Goal: Information Seeking & Learning: Understand process/instructions

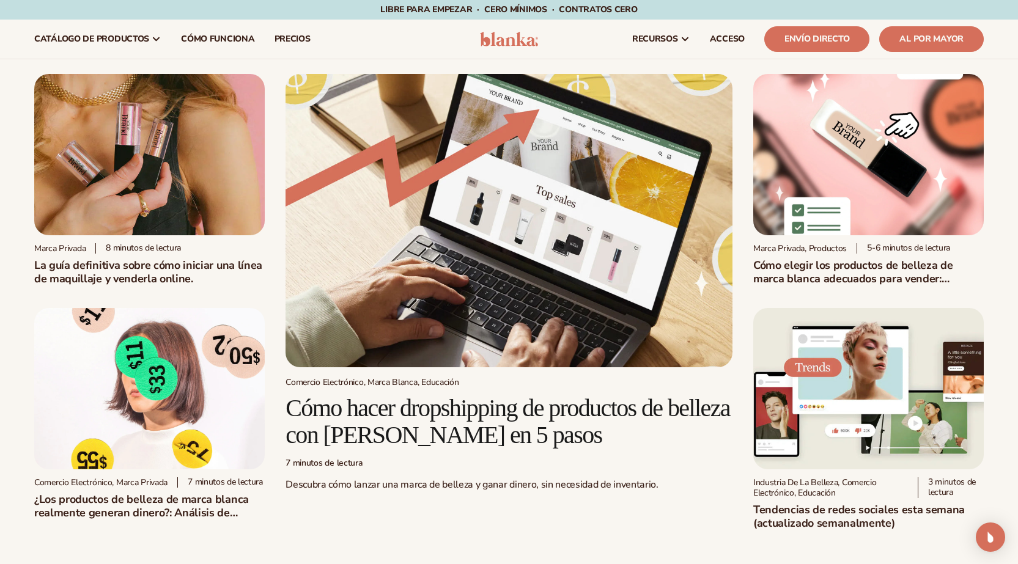
click at [188, 158] on img at bounding box center [149, 154] width 230 height 161
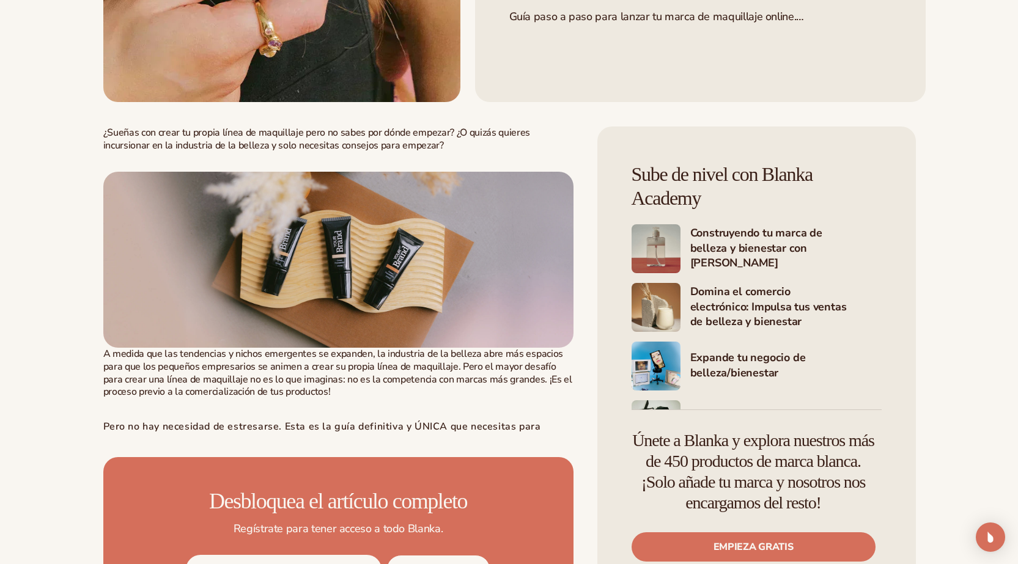
scroll to position [611, 0]
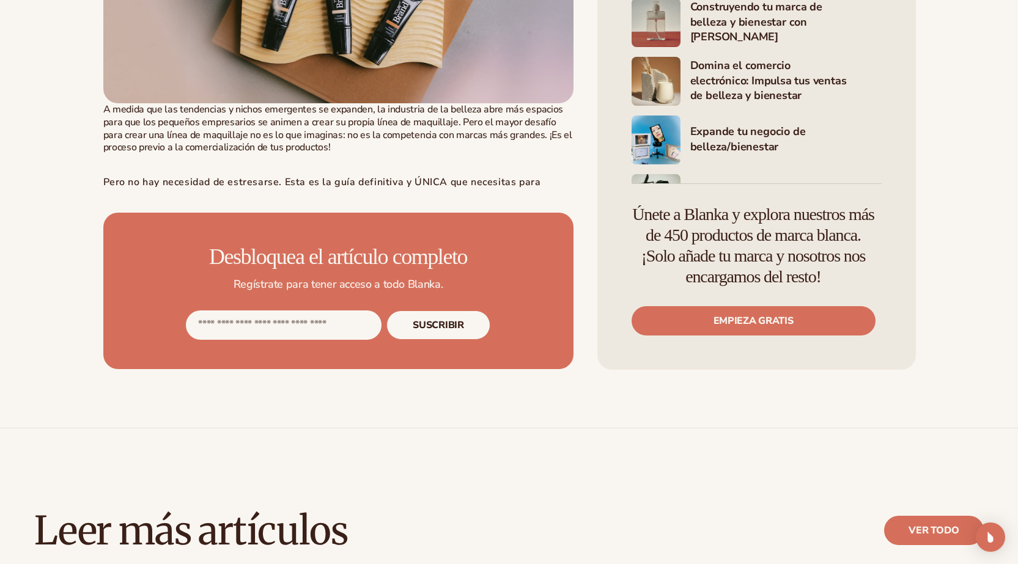
click at [250, 340] on input "Dirección de correo electrónico" at bounding box center [284, 324] width 196 height 29
type input "**********"
click at [431, 340] on button "Suscribir" at bounding box center [437, 324] width 103 height 29
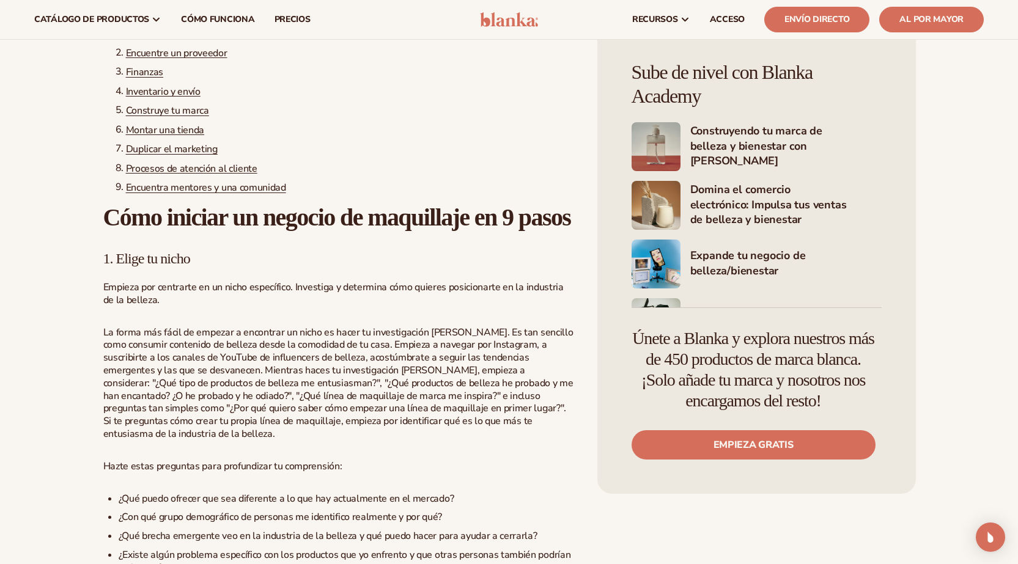
scroll to position [733, 0]
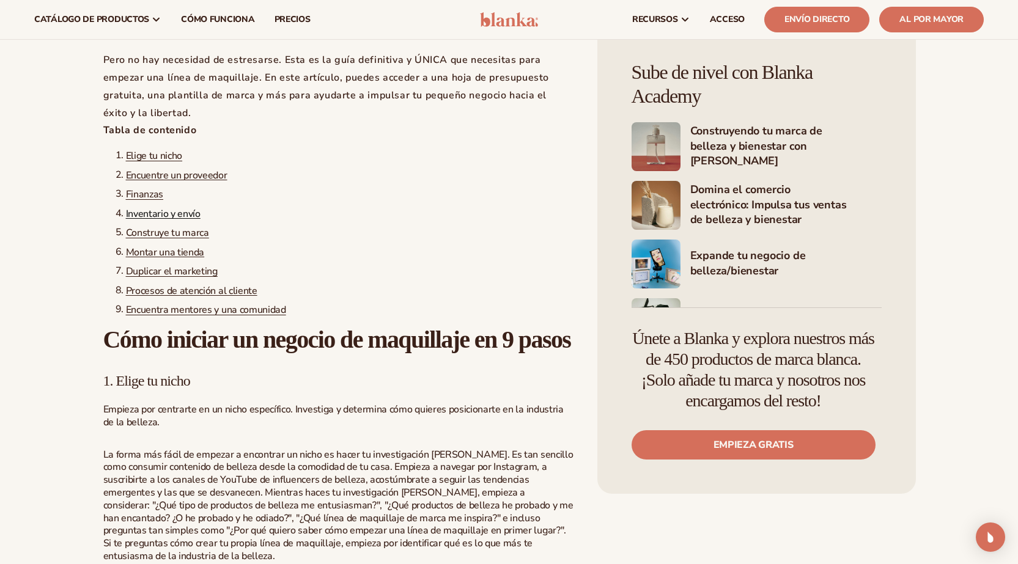
click at [168, 220] on font "Inventario y envío" at bounding box center [163, 213] width 75 height 13
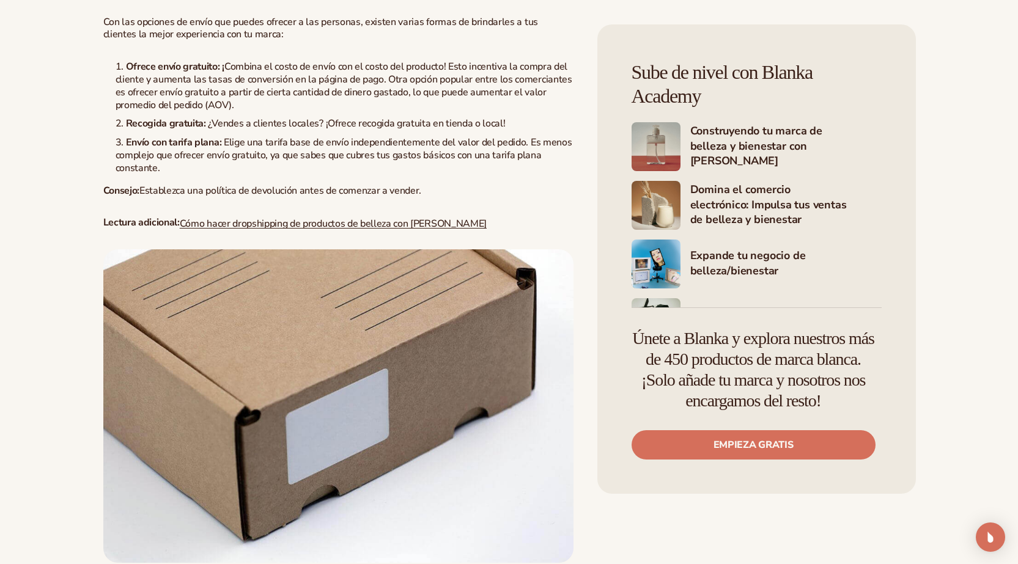
scroll to position [4706, 0]
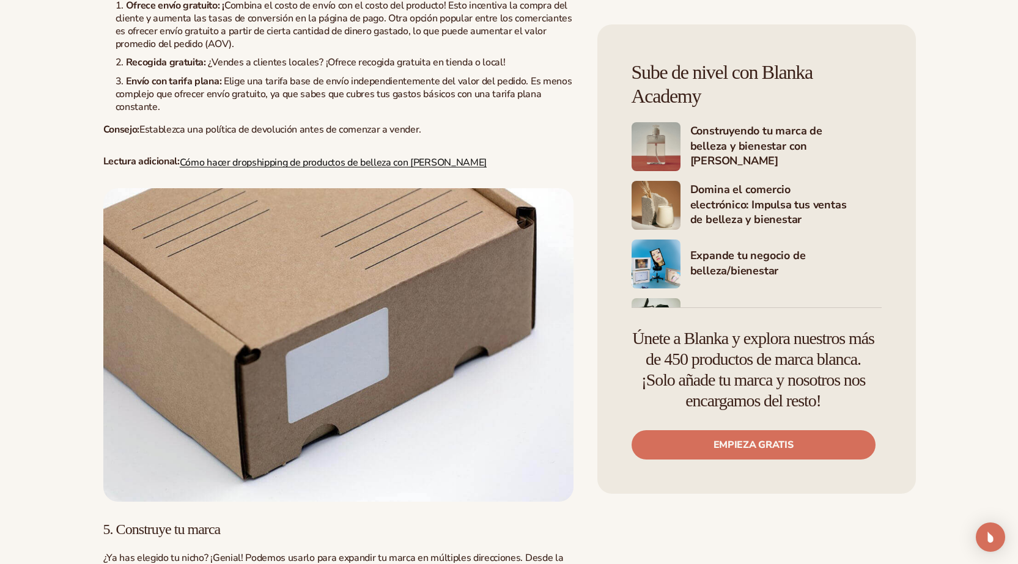
click at [303, 169] on font "Cómo hacer dropshipping de productos de belleza con Blanka" at bounding box center [333, 161] width 307 height 13
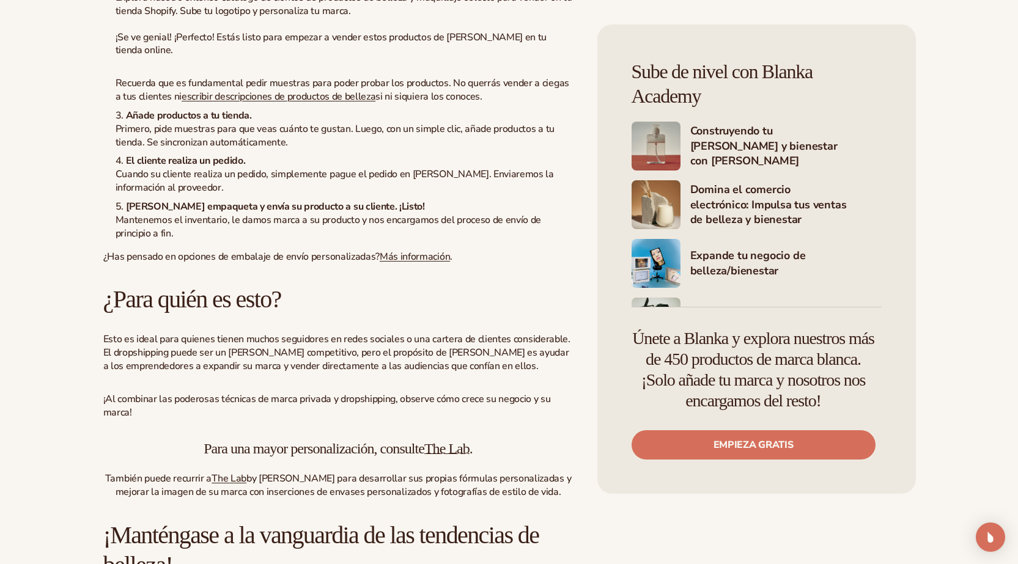
scroll to position [3789, 0]
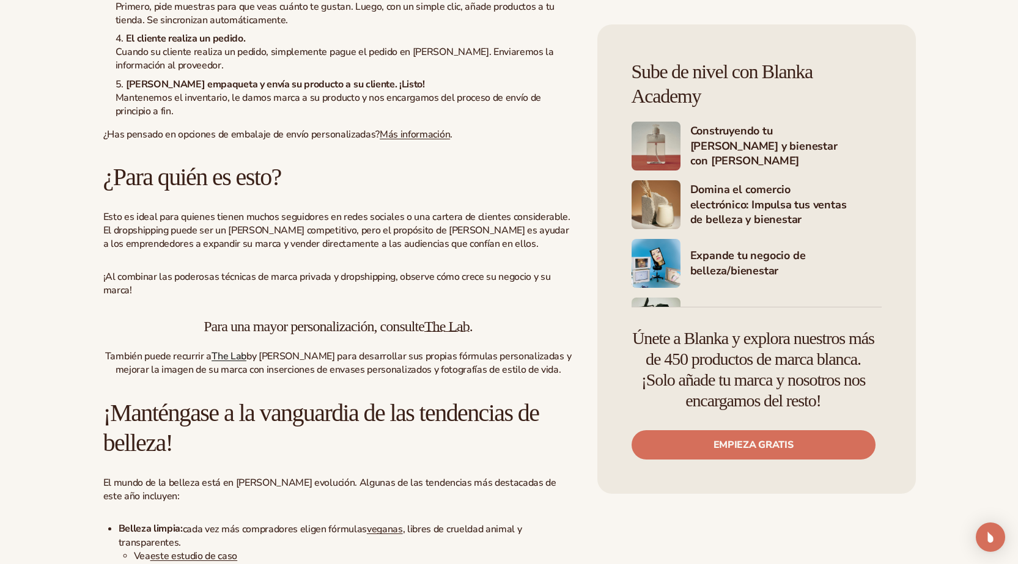
click at [238, 350] on font "The Lab" at bounding box center [228, 356] width 35 height 13
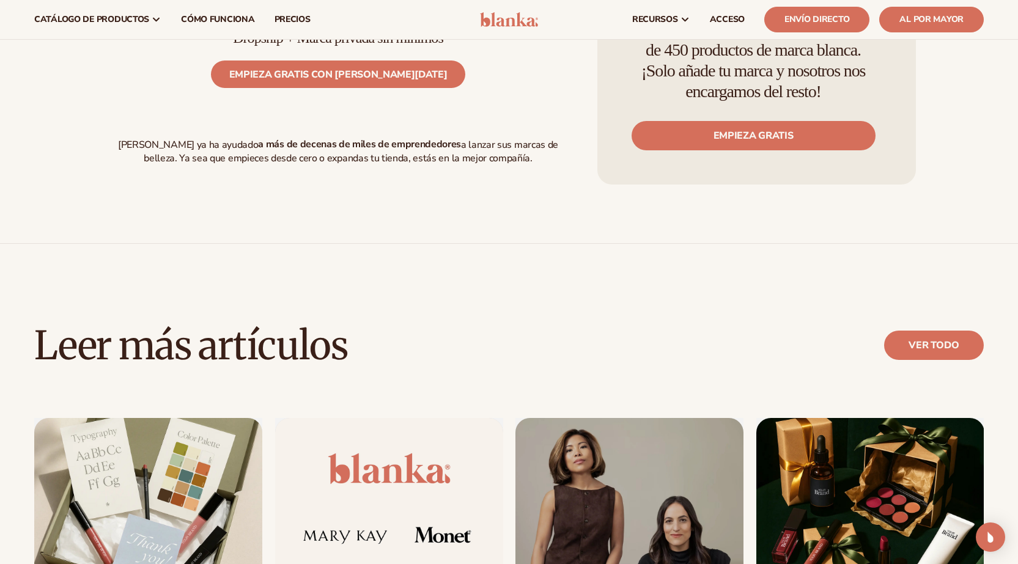
scroll to position [4339, 0]
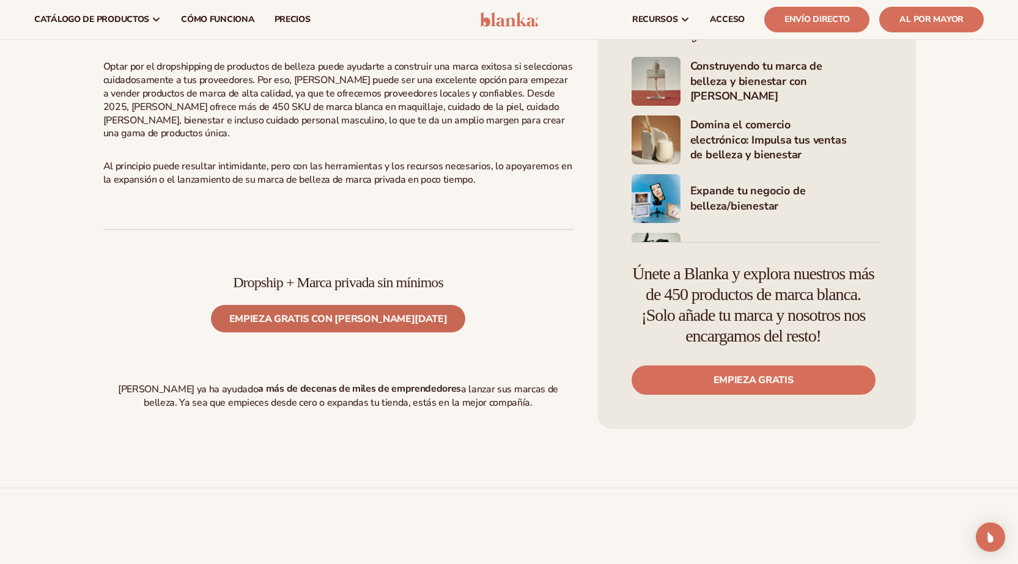
click at [308, 312] on font "Empieza gratis con Blanka hoy" at bounding box center [338, 318] width 218 height 13
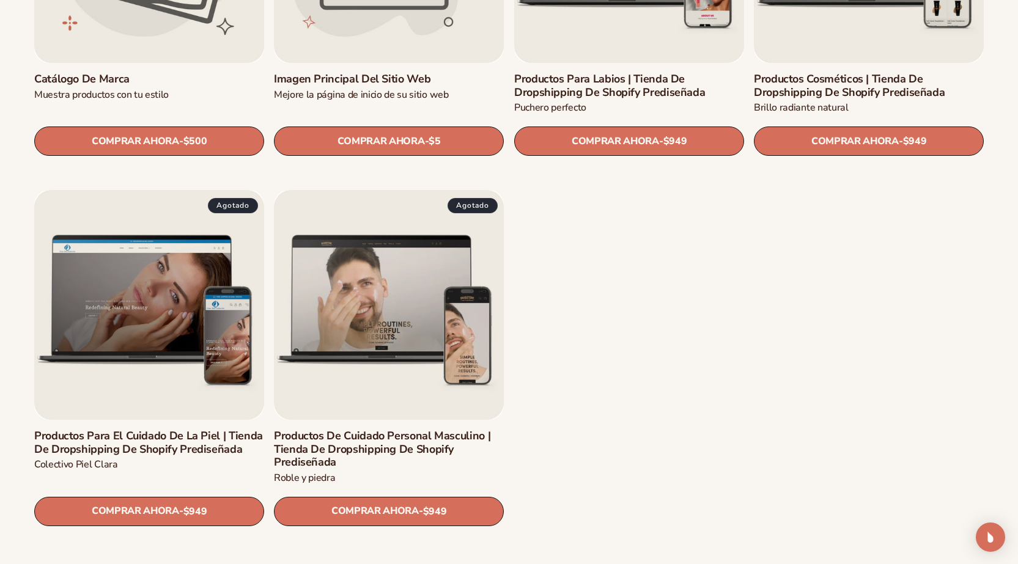
scroll to position [1704, 0]
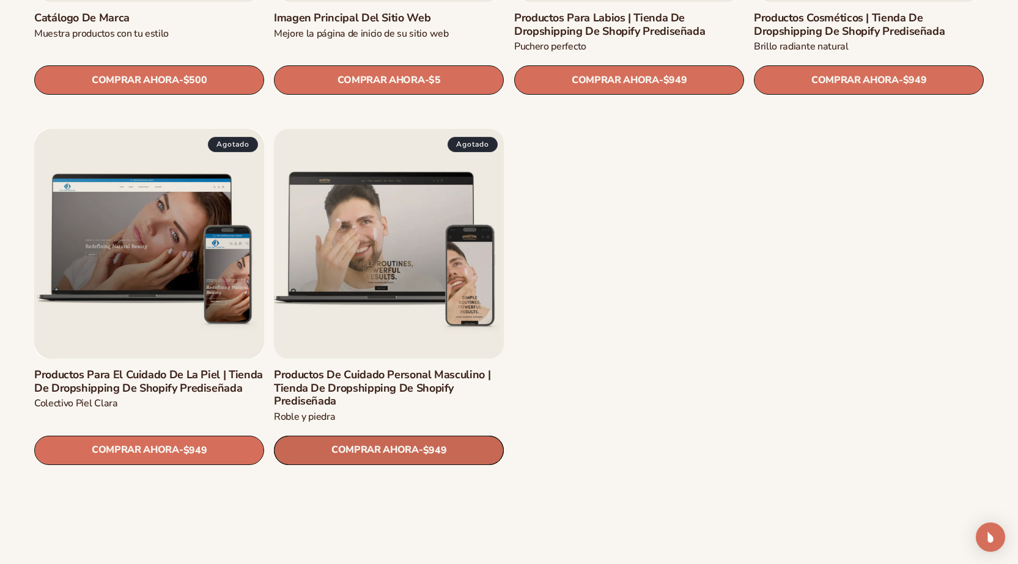
click at [398, 452] on link "COMPRAR AHORA - Precio regular $949 Sale price $949 Regular price Unit price / …" at bounding box center [389, 450] width 230 height 29
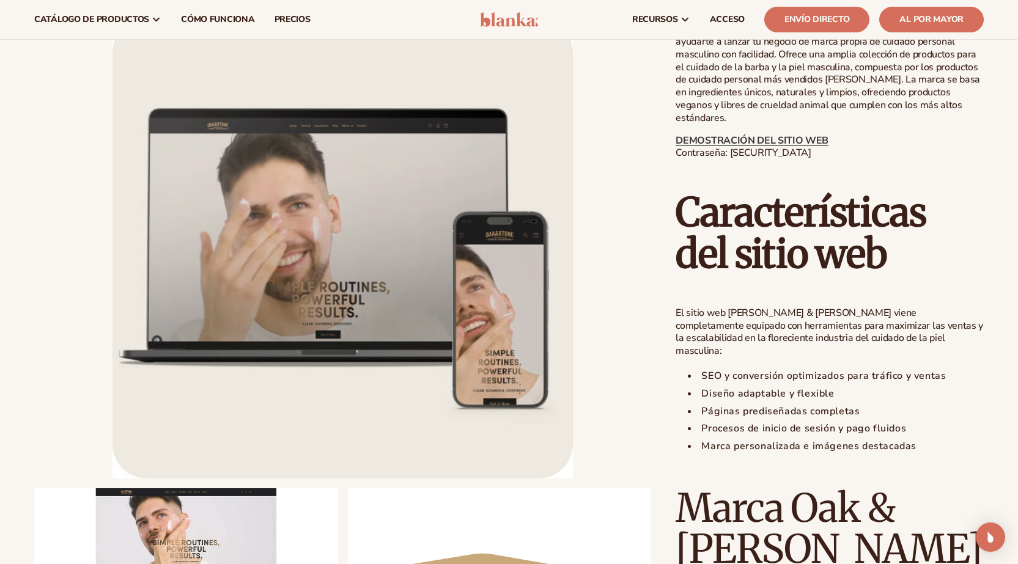
scroll to position [672, 0]
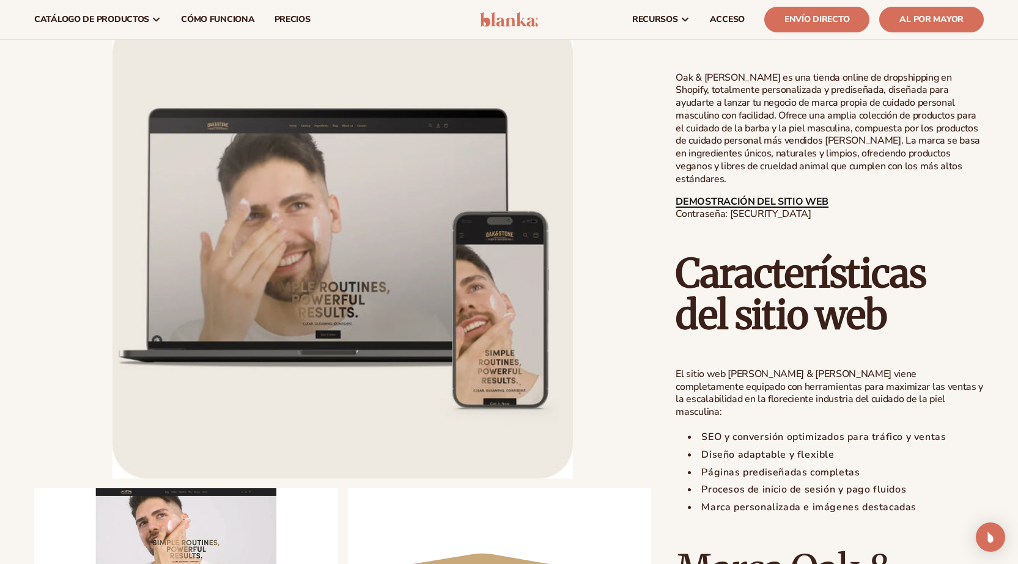
click at [730, 195] on font "DEMOSTRACIÓN DEL SITIO WEB" at bounding box center [751, 201] width 153 height 13
drag, startPoint x: 730, startPoint y: 205, endPoint x: 790, endPoint y: 202, distance: 59.9
click at [790, 202] on p "DEMOSTRACIÓN DEL SITIO WEB Contraseña: [SECURITY_DATA]" at bounding box center [829, 209] width 308 height 26
copy font "Blanka-Mens"
click at [699, 195] on font "DEMOSTRACIÓN DEL SITIO WEB" at bounding box center [751, 201] width 153 height 13
